Goal: Information Seeking & Learning: Learn about a topic

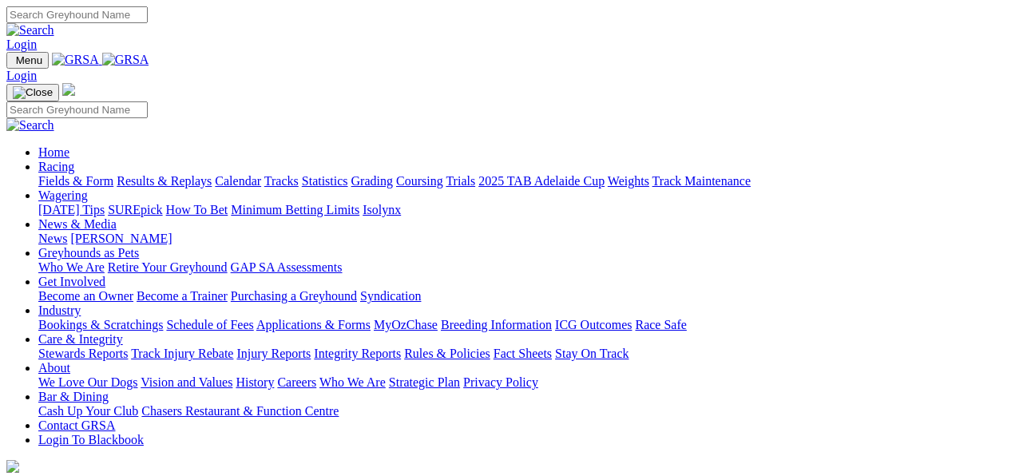
click at [69, 174] on link "Fields & Form" at bounding box center [75, 181] width 75 height 14
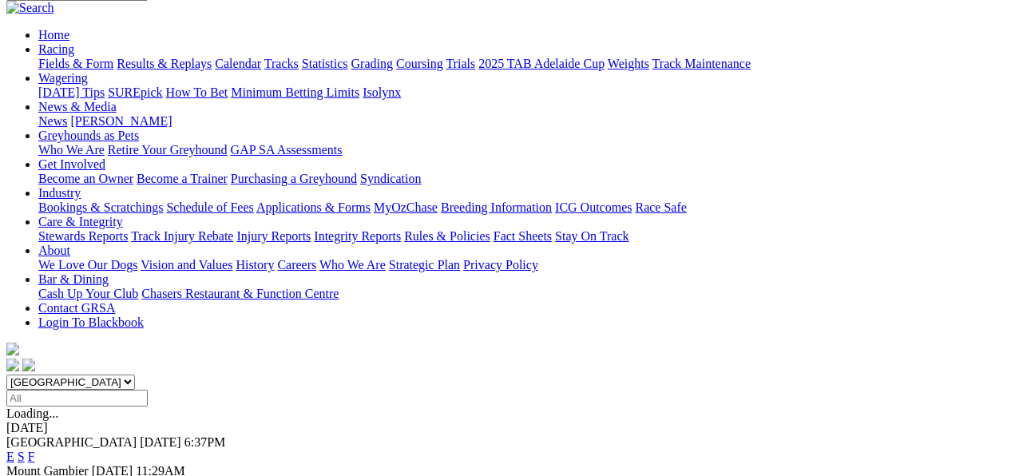
scroll to position [160, 0]
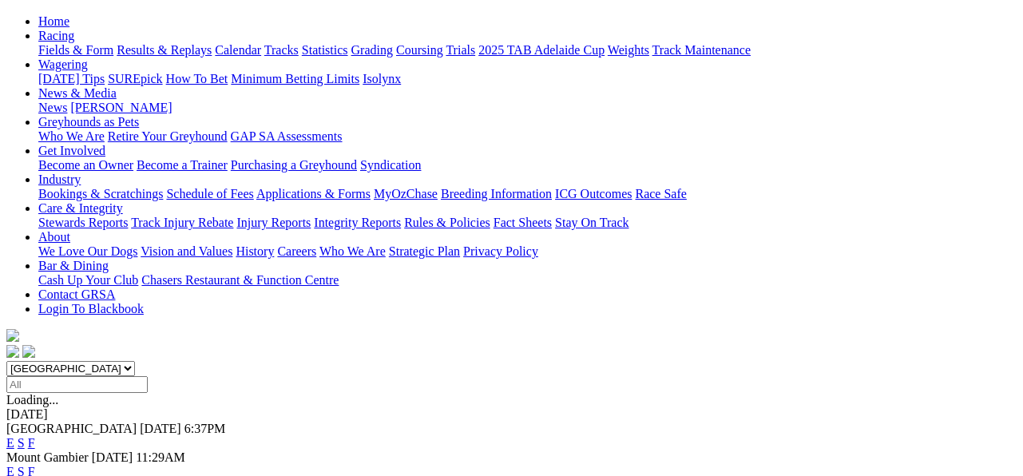
click at [35, 465] on link "F" at bounding box center [31, 472] width 7 height 14
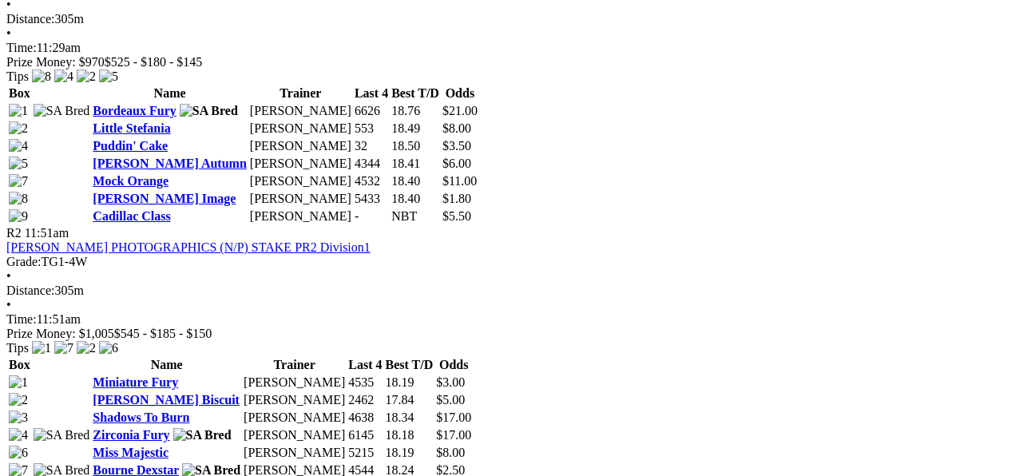
scroll to position [958, 0]
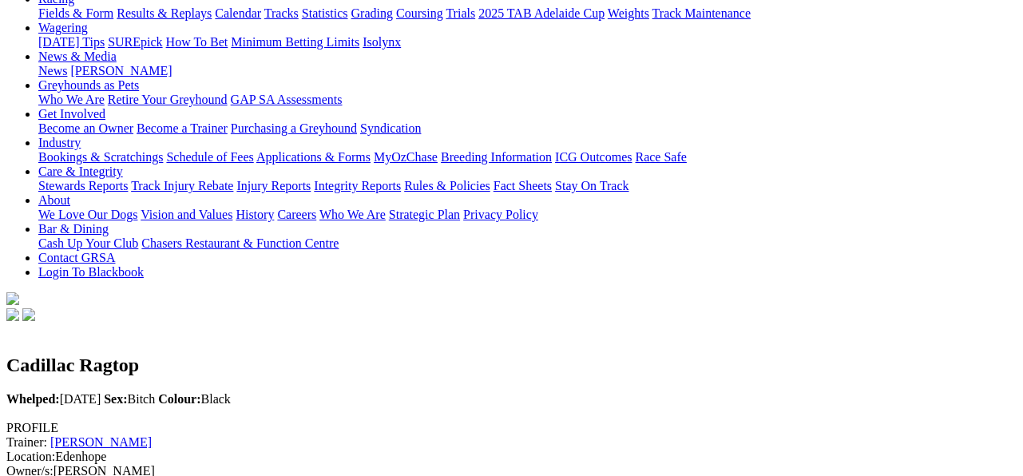
scroll to position [94, 0]
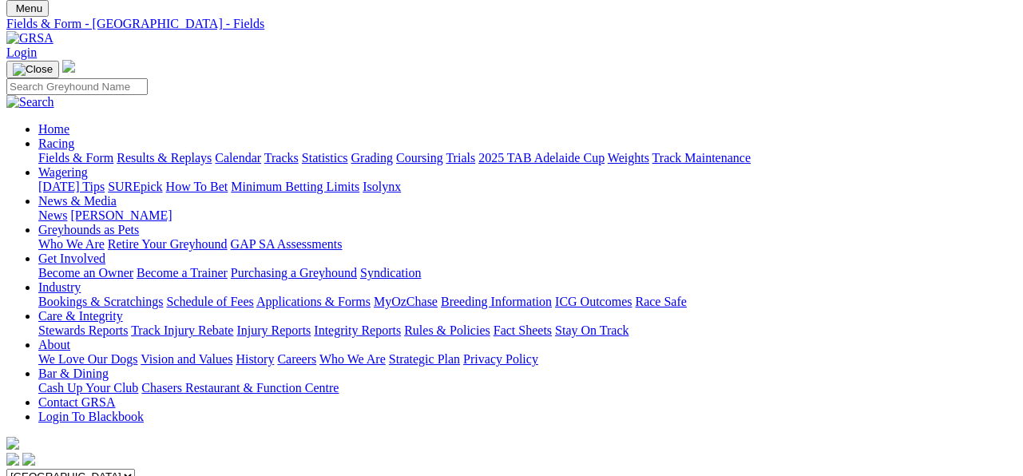
scroll to position [9, 0]
